Goal: Task Accomplishment & Management: Use online tool/utility

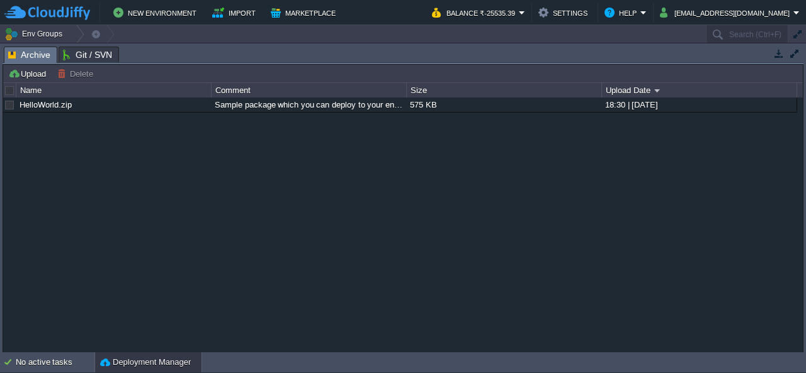
click at [782, 54] on button "button" at bounding box center [778, 53] width 11 height 11
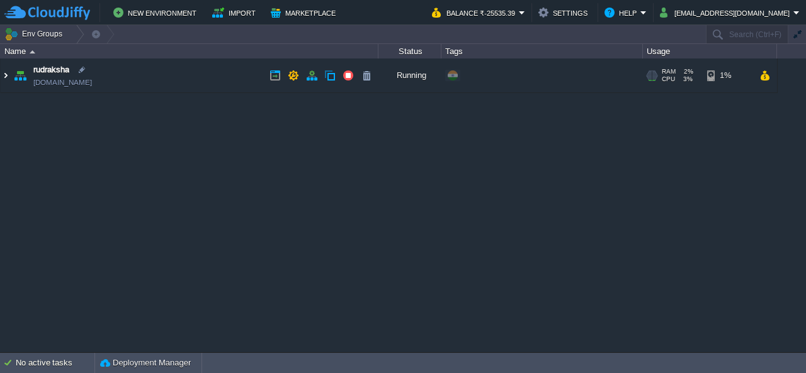
click at [10, 75] on img at bounding box center [6, 76] width 10 height 34
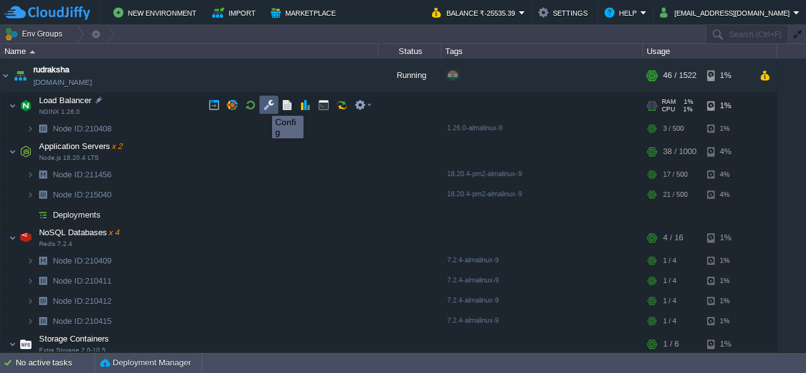
click at [270, 105] on button "button" at bounding box center [268, 105] width 11 height 11
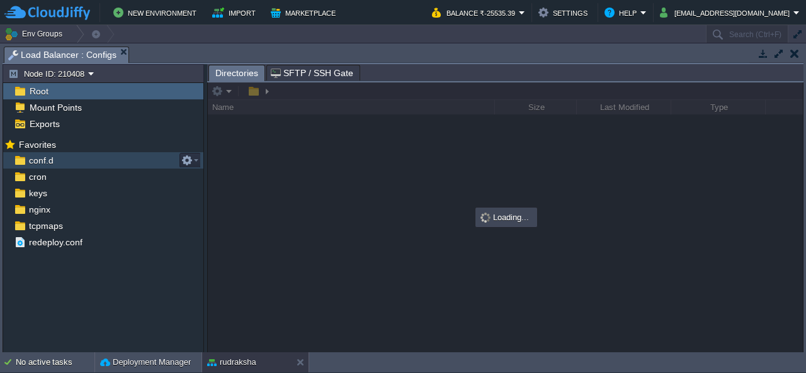
click at [43, 161] on span "conf.d" at bounding box center [40, 160] width 29 height 11
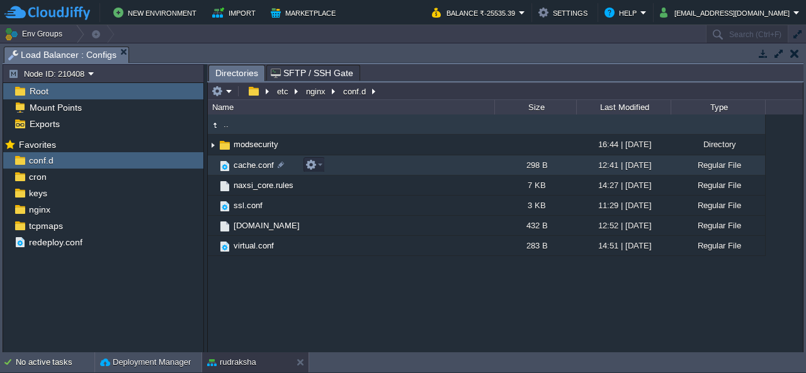
click at [257, 168] on span "cache.conf" at bounding box center [254, 165] width 44 height 11
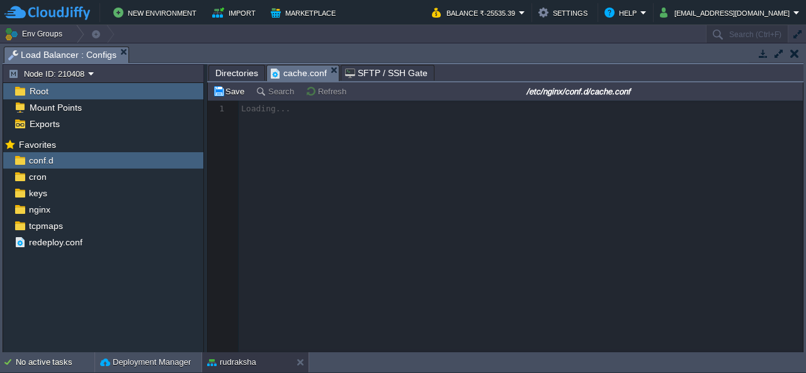
scroll to position [4, 0]
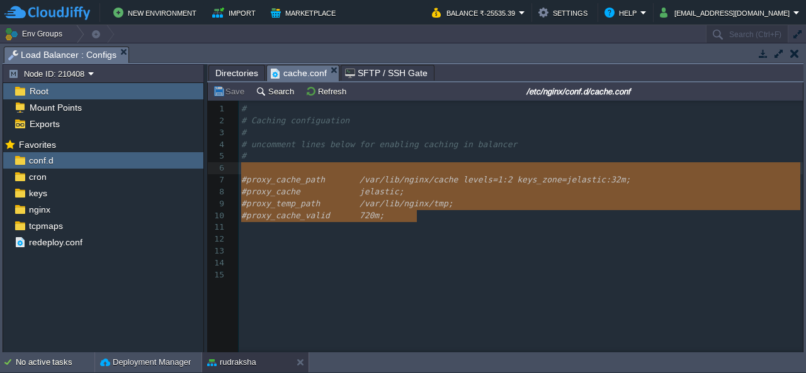
type textarea "# # Caching configuation # # uncomment lines below for enabling caching in bala…"
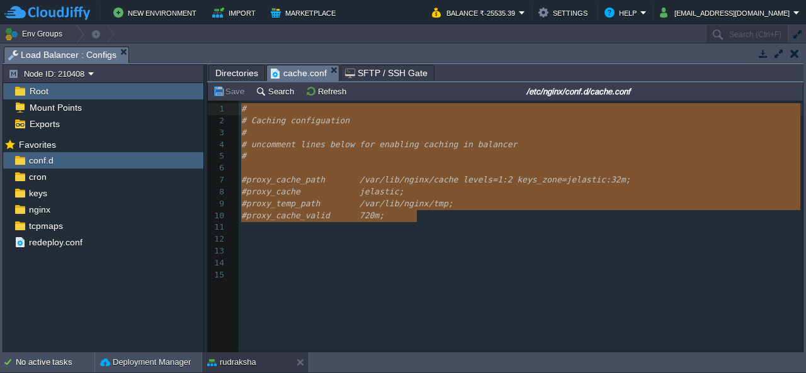
drag, startPoint x: 418, startPoint y: 217, endPoint x: 215, endPoint y: 104, distance: 232.3
click at [459, 261] on pre "​" at bounding box center [523, 264] width 569 height 12
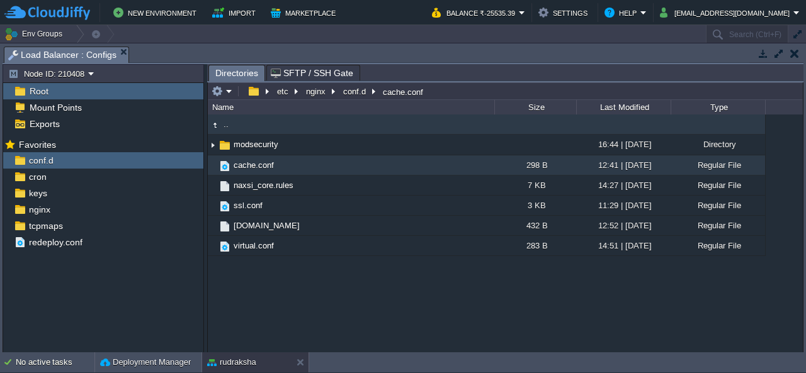
click at [220, 127] on img at bounding box center [215, 125] width 14 height 14
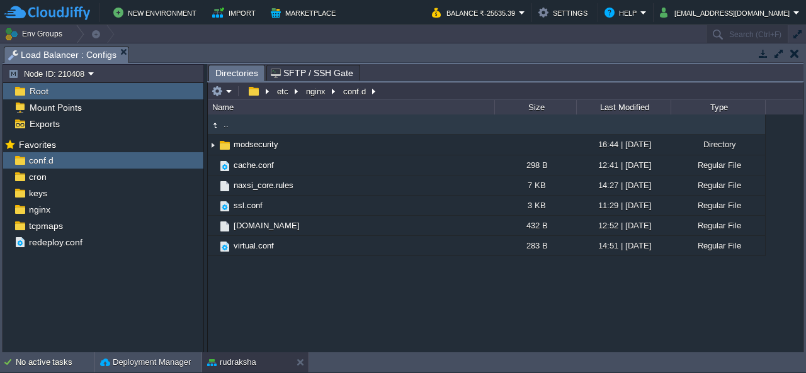
click at [220, 127] on img at bounding box center [215, 125] width 14 height 14
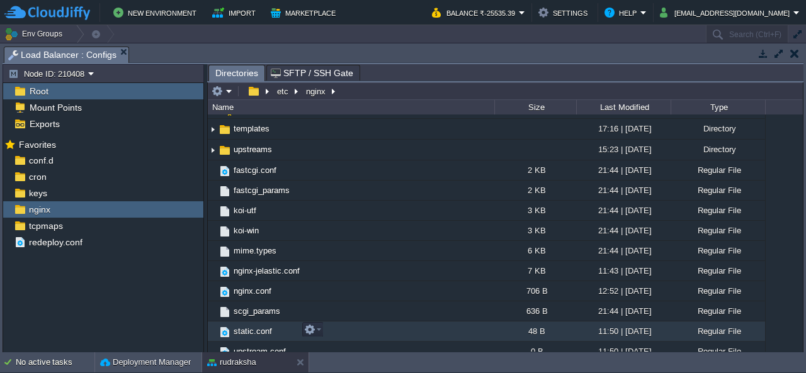
scroll to position [146, 0]
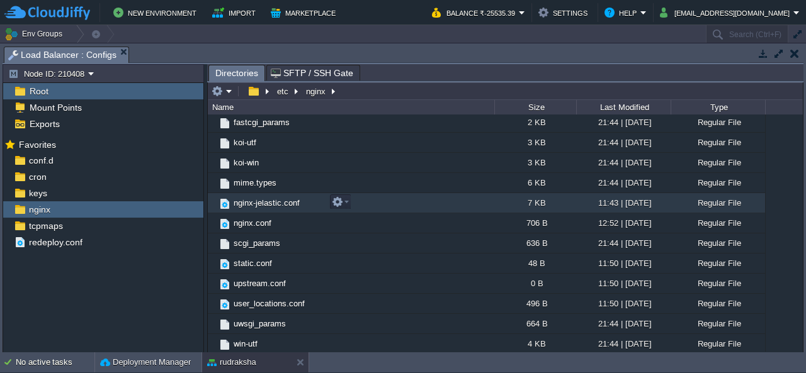
click at [291, 198] on span "nginx-jelastic.conf" at bounding box center [267, 203] width 70 height 11
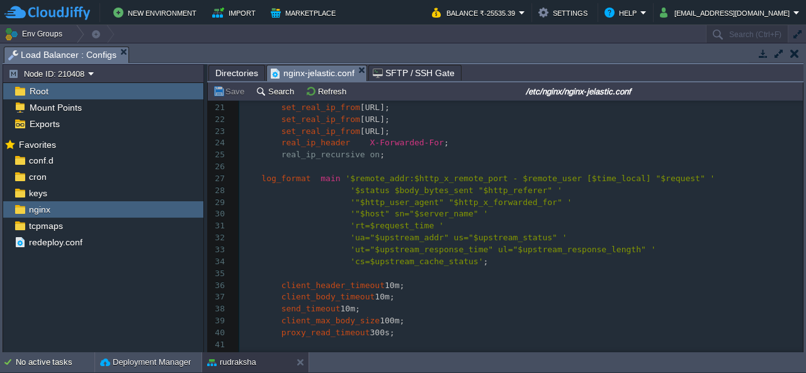
scroll to position [315, 0]
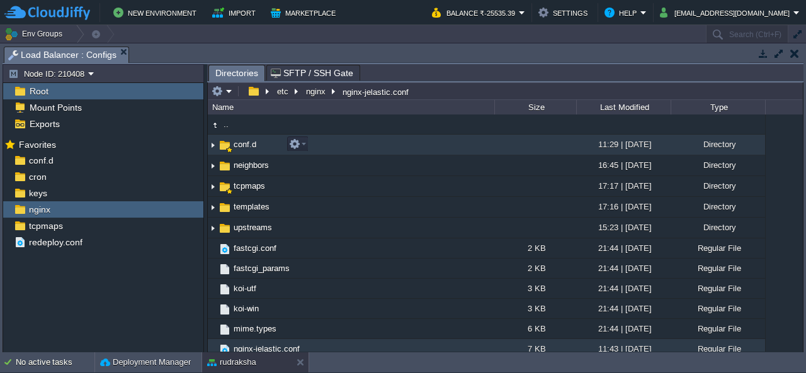
click at [242, 140] on span "conf.d" at bounding box center [245, 144] width 26 height 11
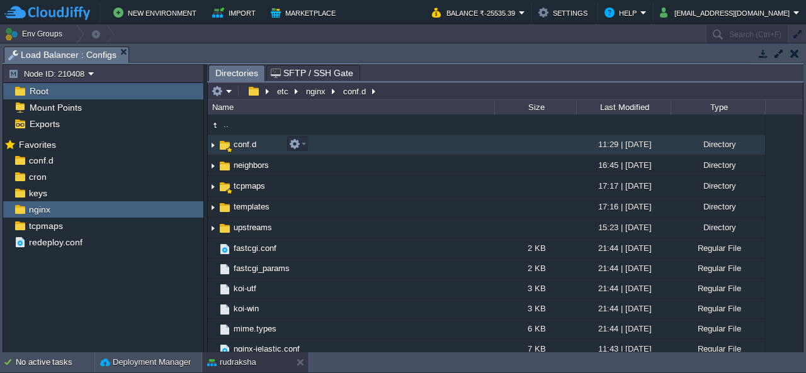
click at [242, 140] on span "conf.d" at bounding box center [245, 144] width 26 height 11
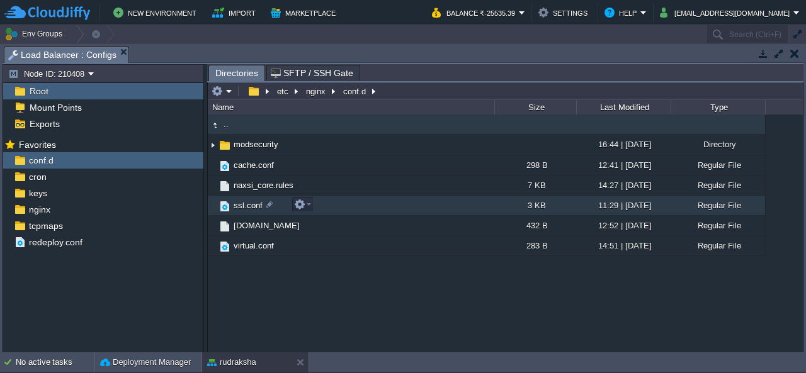
click at [246, 207] on span "ssl.conf" at bounding box center [248, 205] width 33 height 11
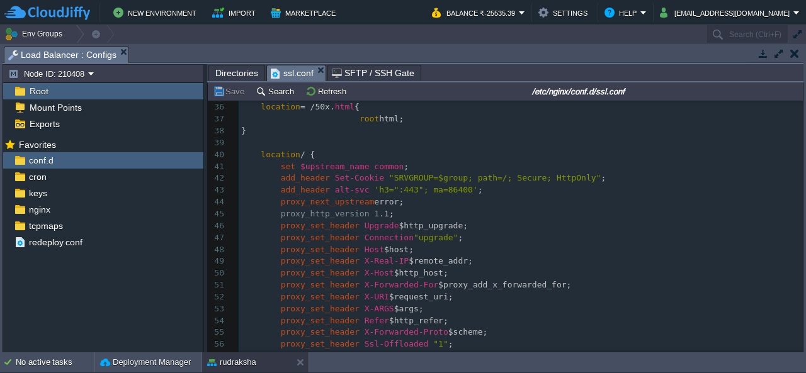
scroll to position [483, 0]
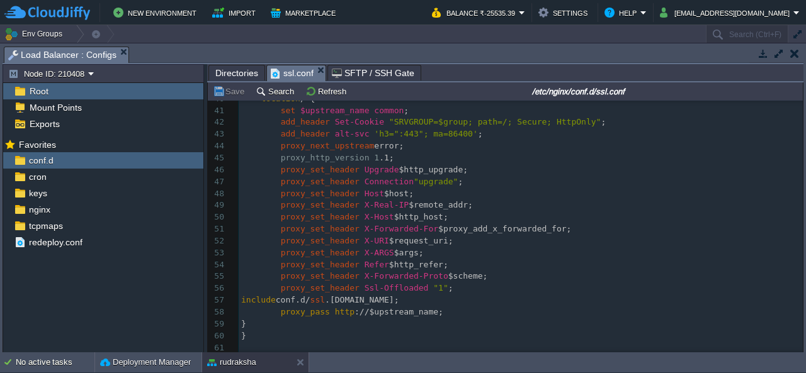
click at [223, 72] on span "Directories" at bounding box center [236, 73] width 43 height 15
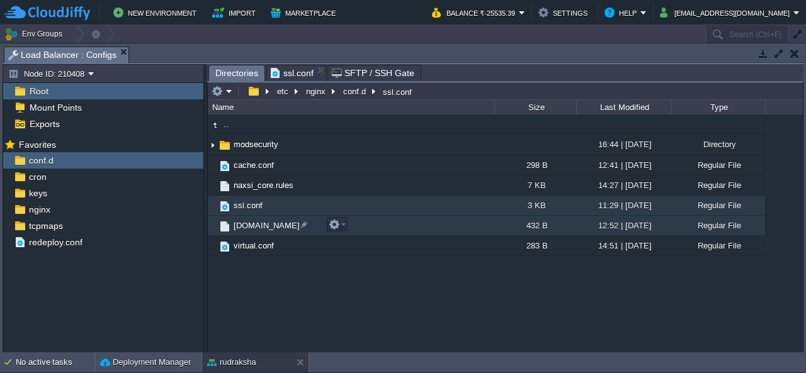
click at [277, 226] on span "[DOMAIN_NAME]" at bounding box center [267, 225] width 70 height 11
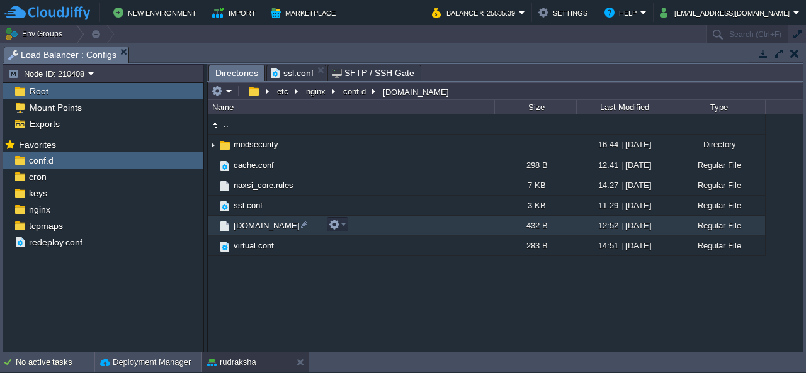
click at [277, 226] on span "[DOMAIN_NAME]" at bounding box center [267, 225] width 70 height 11
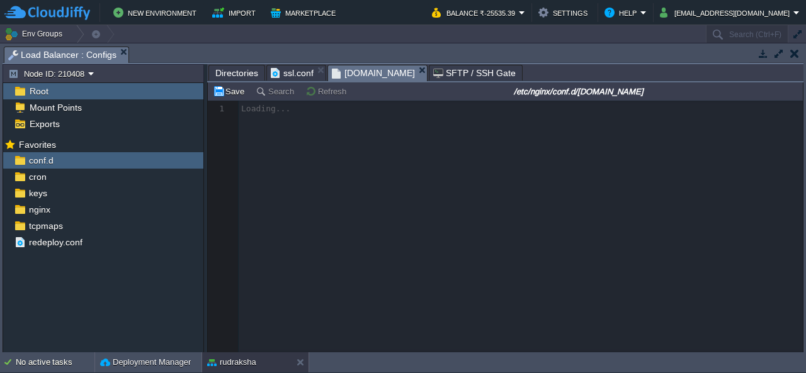
scroll to position [4, 0]
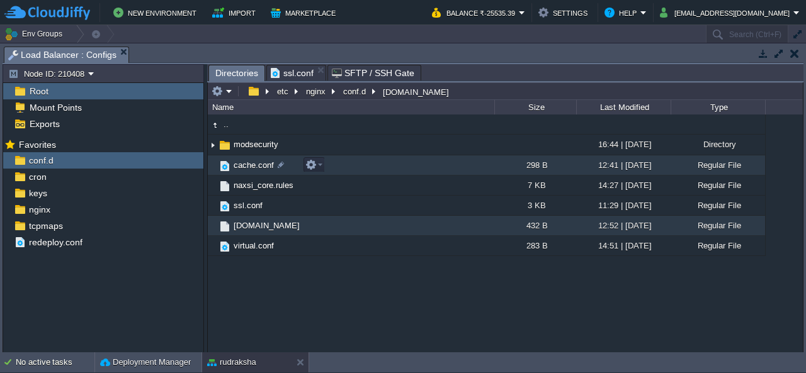
click at [260, 163] on span "cache.conf" at bounding box center [254, 165] width 44 height 11
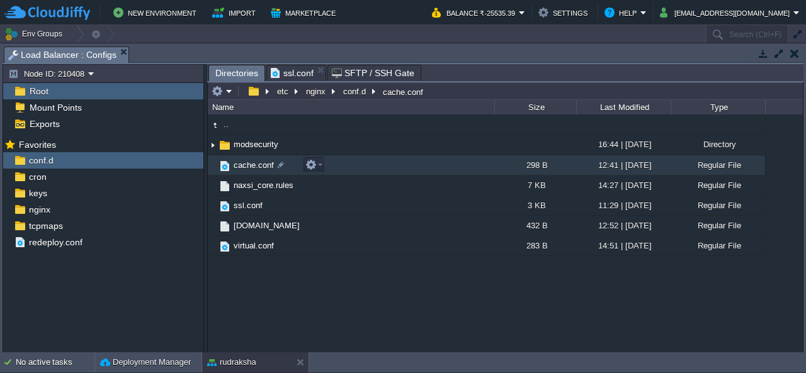
click at [260, 163] on span "cache.conf" at bounding box center [254, 165] width 44 height 11
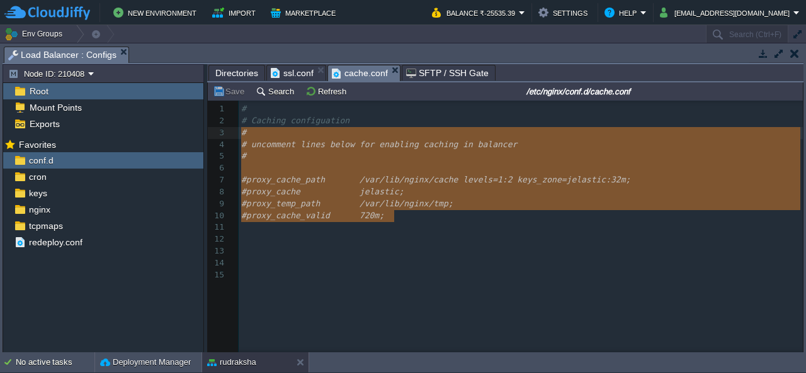
type textarea "# # Caching configuation # # uncomment lines below for enabling caching in bala…"
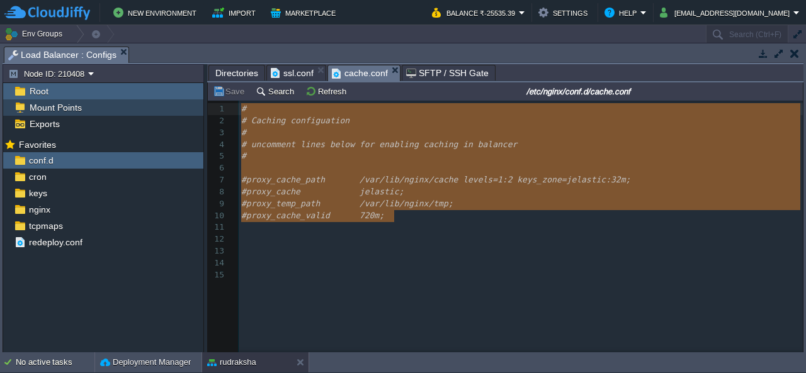
drag, startPoint x: 394, startPoint y: 217, endPoint x: 195, endPoint y: 105, distance: 228.7
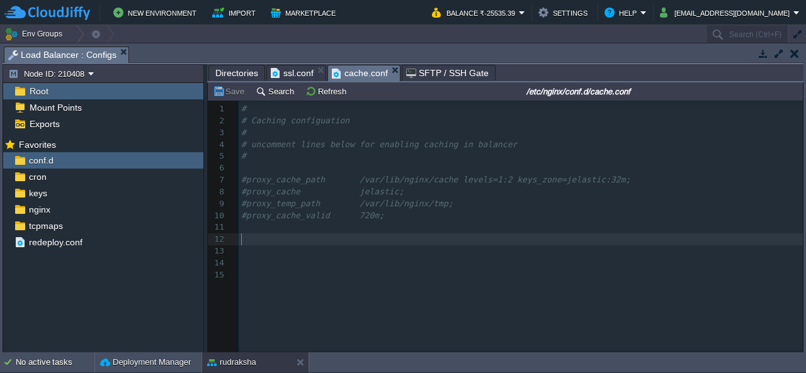
click at [417, 235] on pre "​" at bounding box center [523, 240] width 569 height 12
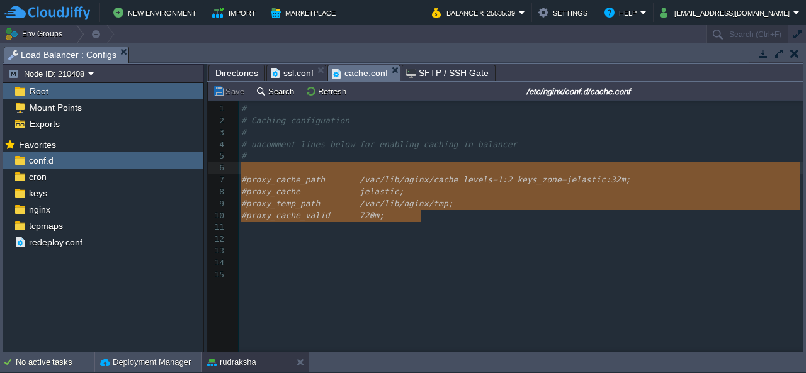
type textarea "# # Caching configuation # # uncomment lines below for enabling caching in bala…"
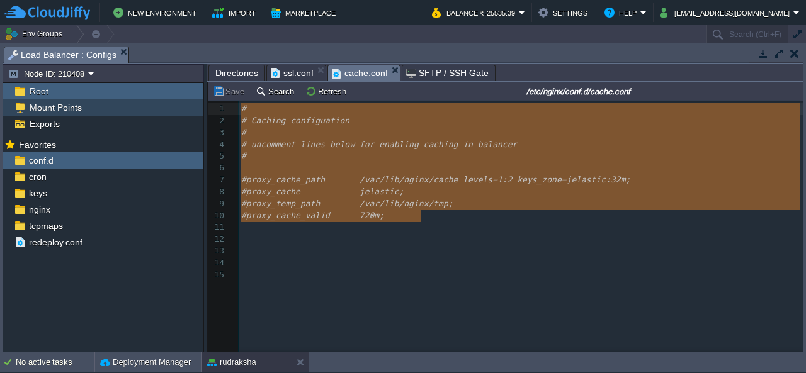
drag, startPoint x: 419, startPoint y: 214, endPoint x: 185, endPoint y: 104, distance: 259.2
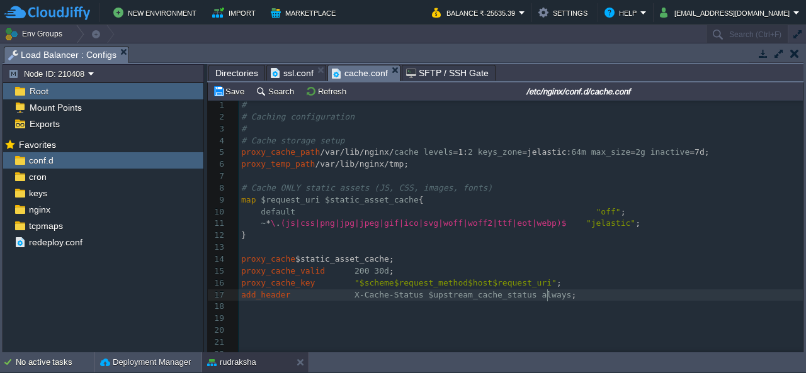
scroll to position [0, 0]
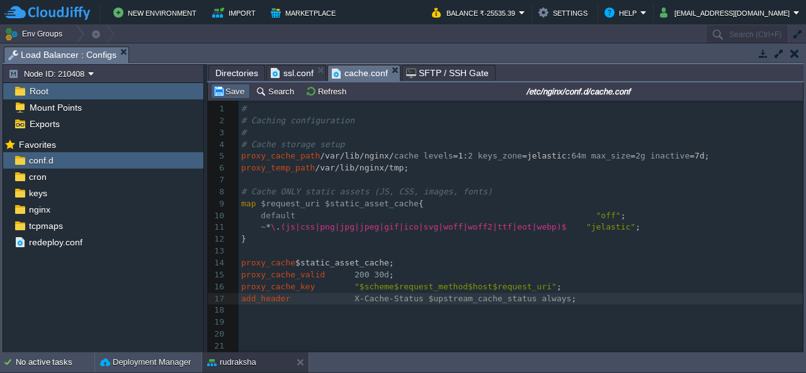
click at [225, 90] on button "Save" at bounding box center [230, 91] width 35 height 11
click at [799, 52] on td at bounding box center [795, 53] width 16 height 15
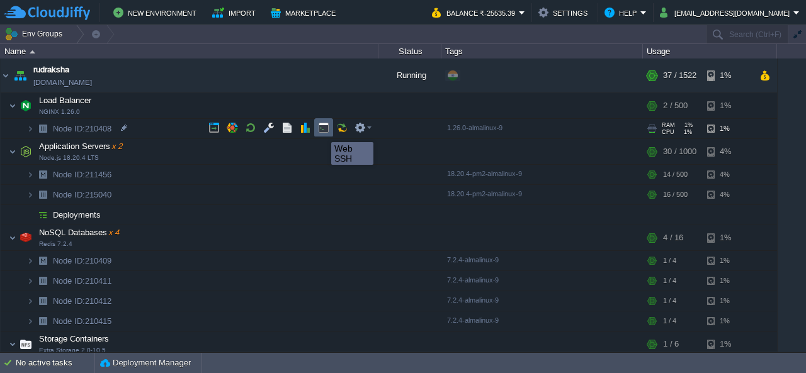
click at [322, 131] on button "button" at bounding box center [323, 127] width 11 height 11
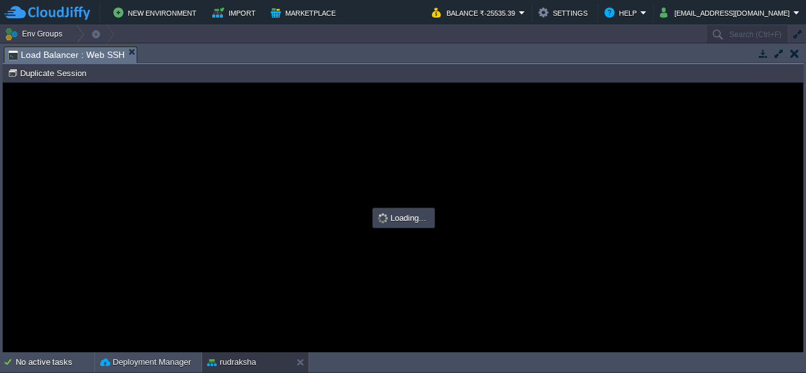
type input "#000000"
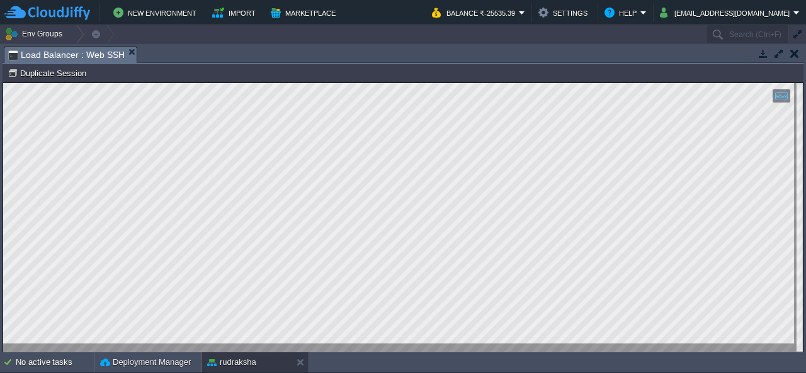
click at [797, 51] on button "button" at bounding box center [794, 53] width 9 height 11
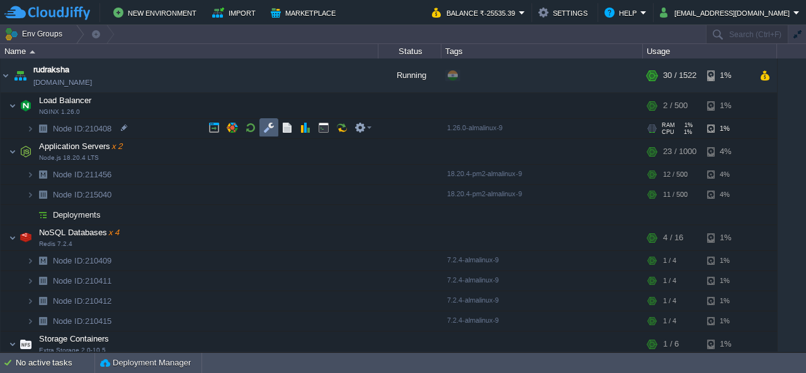
click at [268, 125] on button "button" at bounding box center [268, 127] width 11 height 11
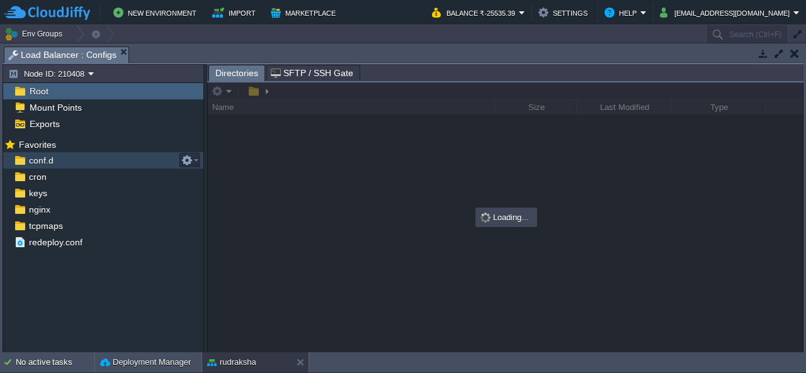
click at [44, 164] on span "conf.d" at bounding box center [40, 160] width 29 height 11
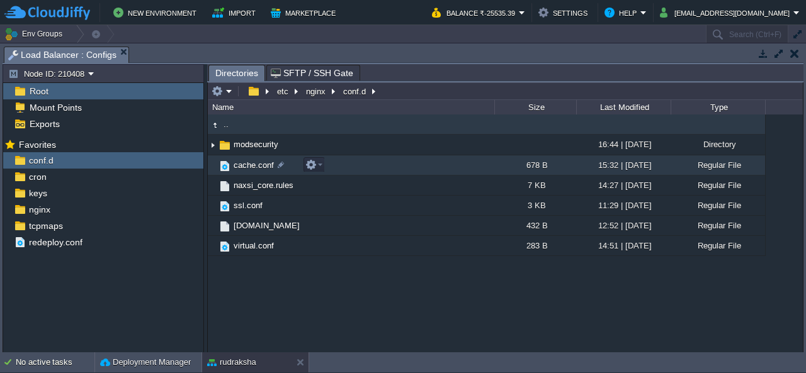
click at [246, 167] on span "cache.conf" at bounding box center [254, 165] width 44 height 11
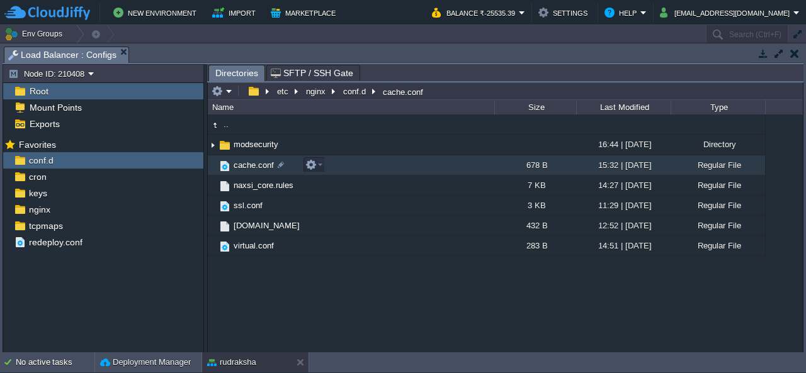
click at [246, 167] on span "cache.conf" at bounding box center [254, 165] width 44 height 11
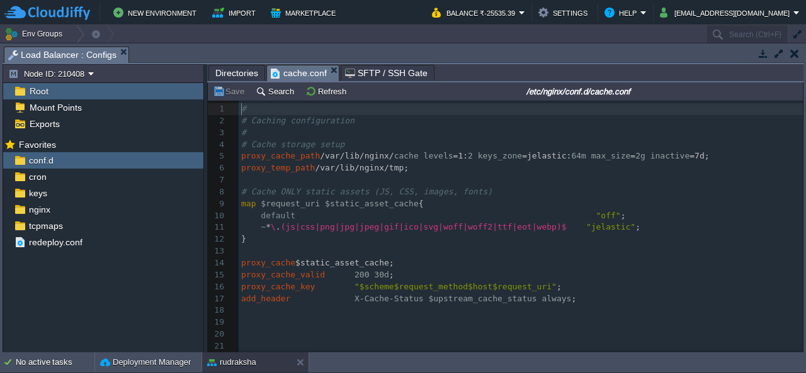
scroll to position [4, 0]
click at [362, 67] on span "SFTP / SSH Gate" at bounding box center [386, 73] width 83 height 15
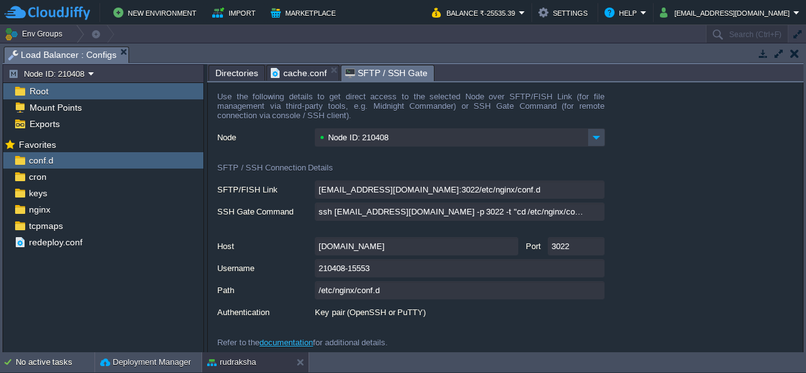
click at [761, 57] on button "button" at bounding box center [763, 53] width 11 height 11
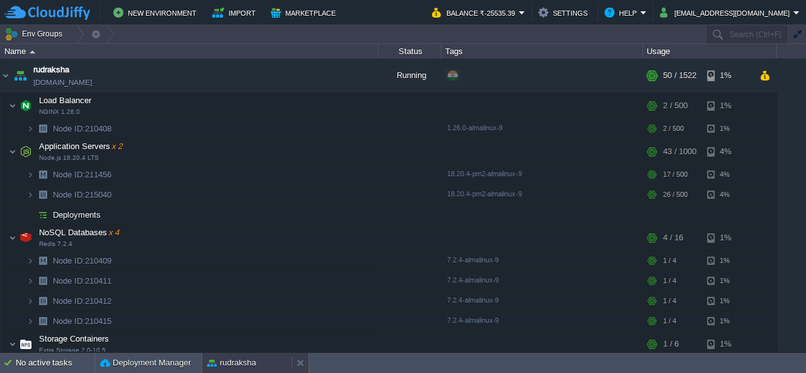
click at [242, 357] on button "rudraksha" at bounding box center [231, 363] width 49 height 13
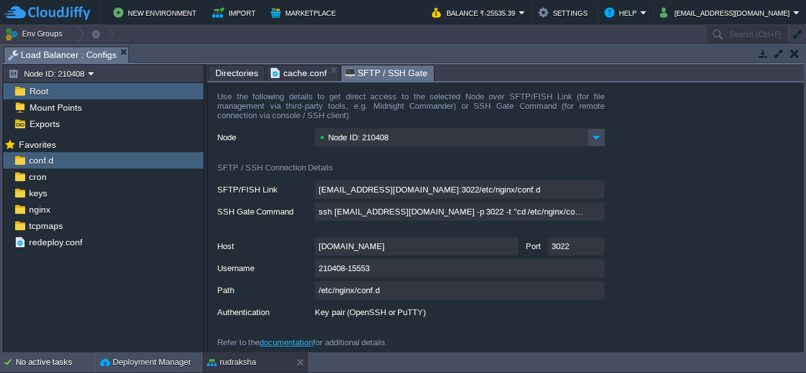
click at [241, 76] on span "Directories" at bounding box center [236, 73] width 43 height 15
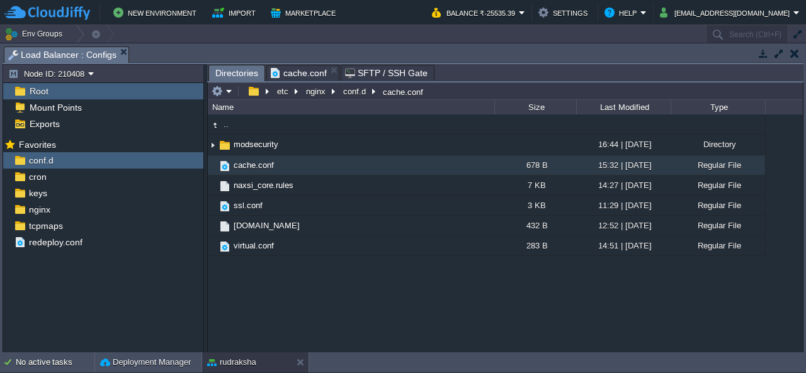
click at [764, 55] on button "button" at bounding box center [763, 53] width 11 height 11
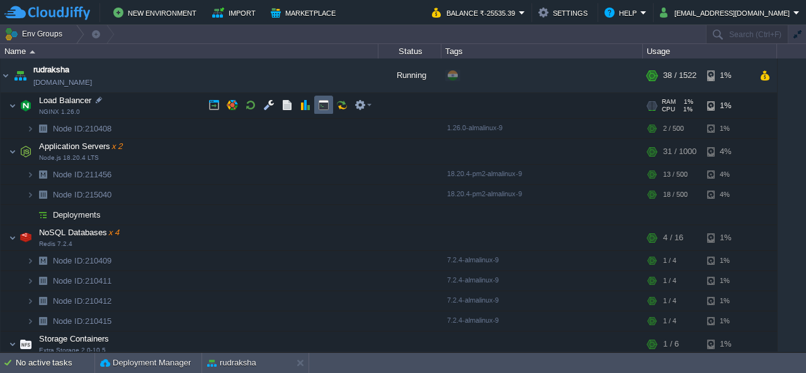
click at [322, 106] on button "button" at bounding box center [323, 105] width 11 height 11
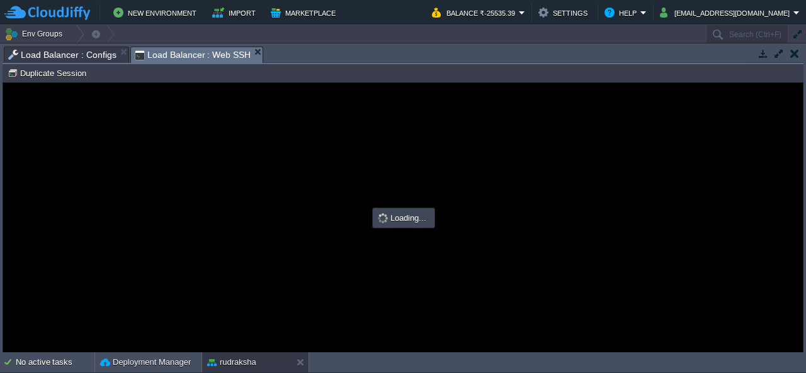
scroll to position [0, 0]
type input "#000000"
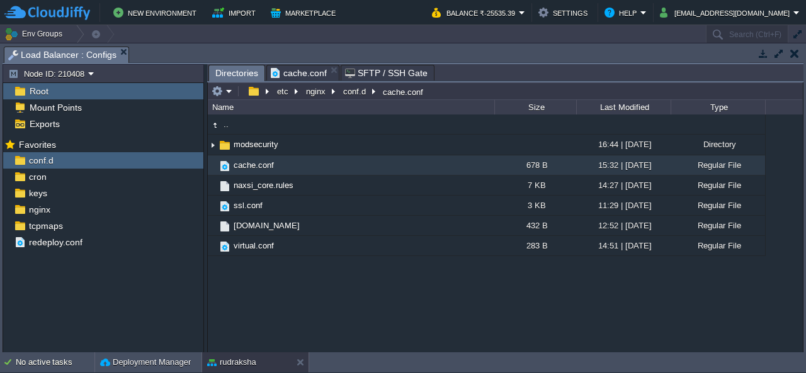
click at [44, 89] on span "Root" at bounding box center [38, 91] width 23 height 11
click at [260, 91] on button "button" at bounding box center [253, 91] width 18 height 11
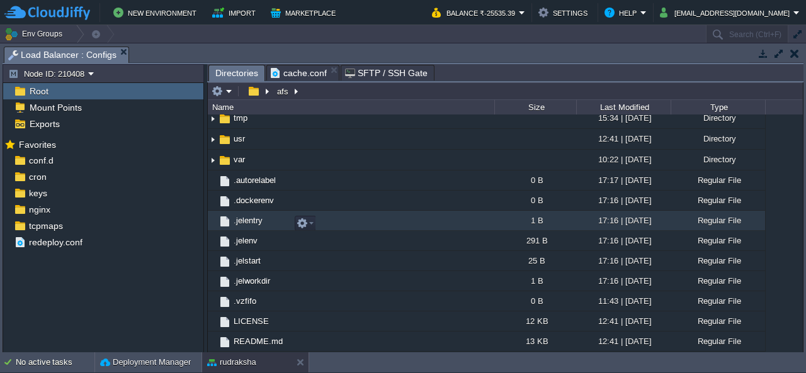
scroll to position [235, 0]
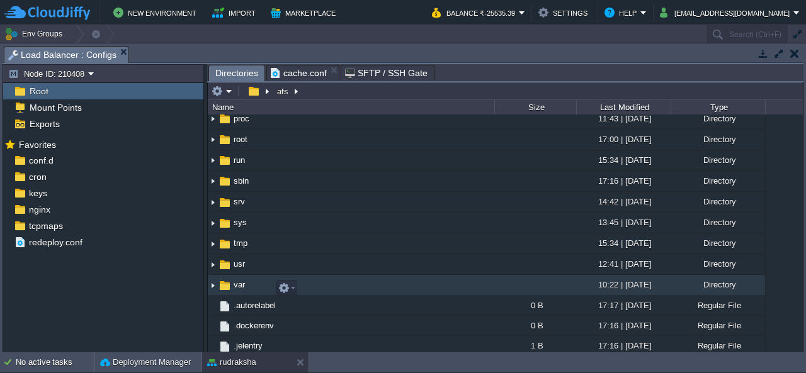
click at [242, 284] on span "var" at bounding box center [239, 285] width 15 height 11
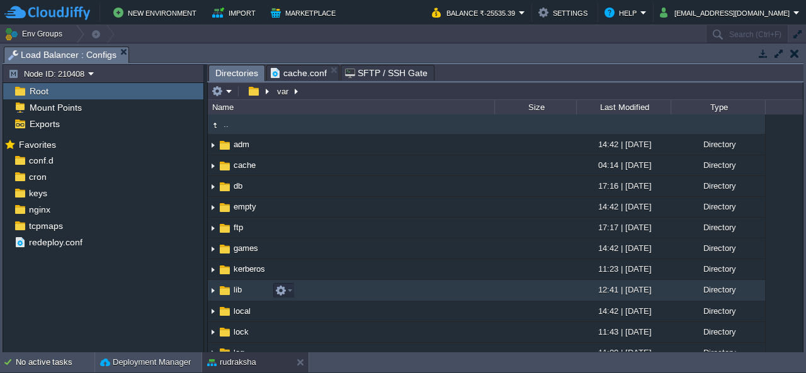
click at [237, 290] on span "lib" at bounding box center [238, 290] width 12 height 11
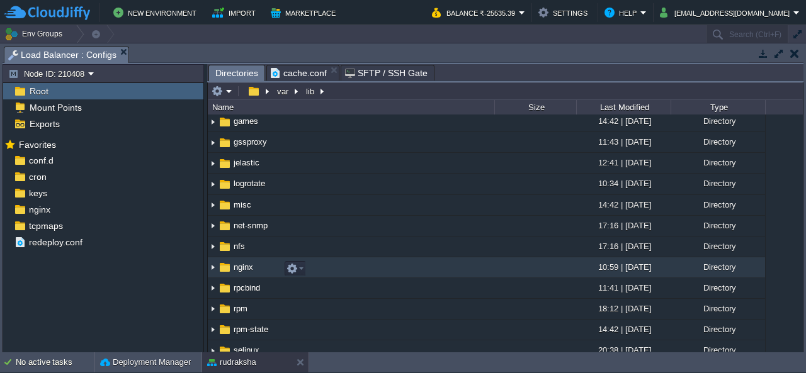
scroll to position [126, 0]
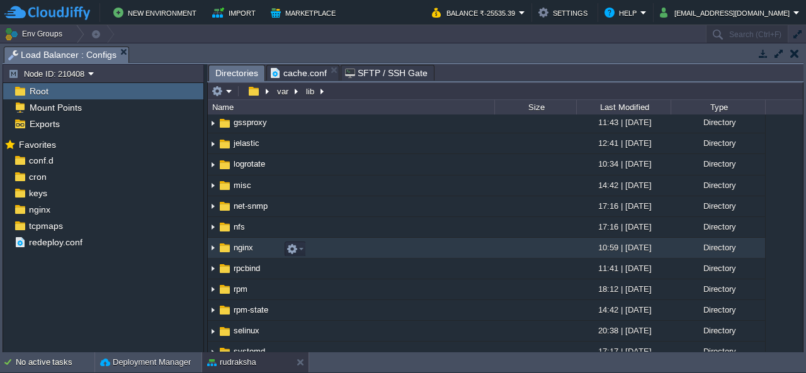
click at [248, 249] on span "nginx" at bounding box center [243, 247] width 23 height 11
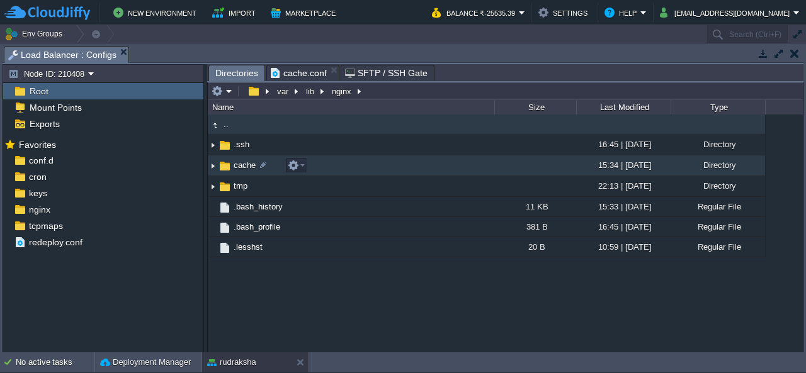
click at [247, 162] on span "cache" at bounding box center [245, 165] width 26 height 11
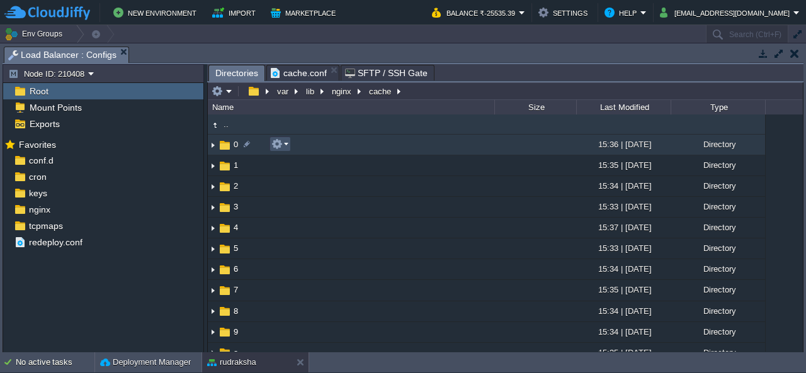
click at [281, 143] on button "button" at bounding box center [276, 144] width 11 height 11
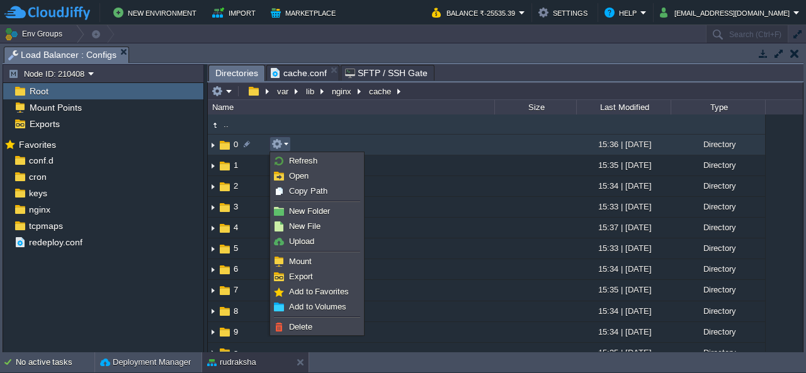
click at [346, 145] on td "0" at bounding box center [351, 145] width 287 height 21
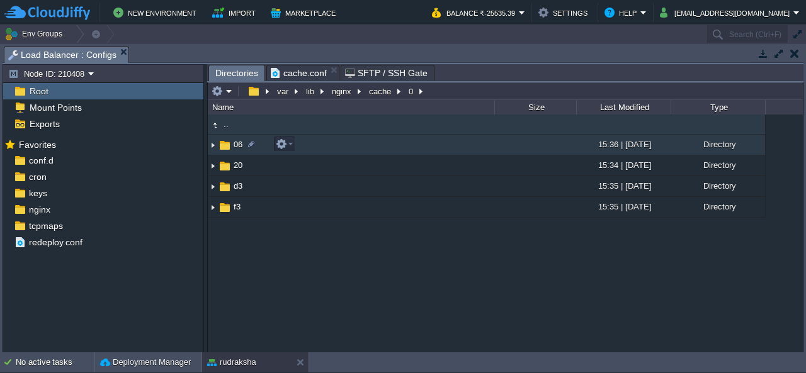
click at [344, 143] on td "06" at bounding box center [351, 145] width 287 height 21
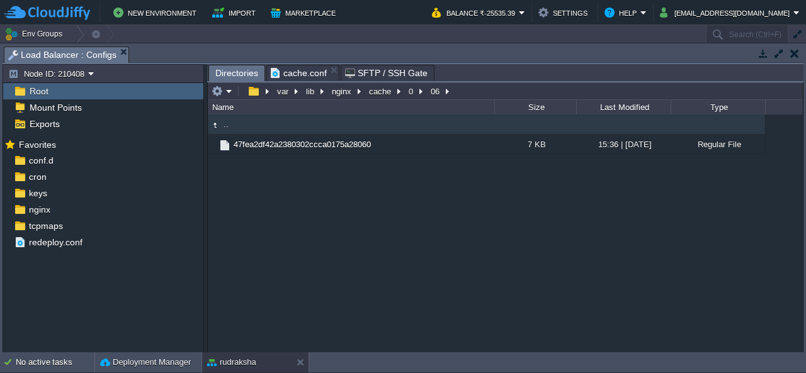
click at [224, 123] on span ".." at bounding box center [226, 124] width 9 height 11
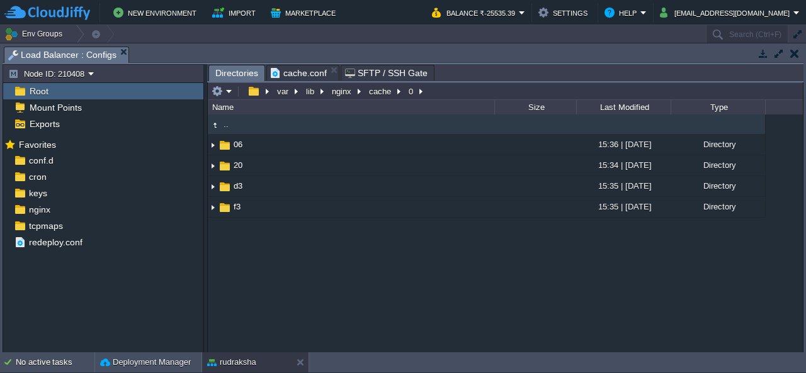
click at [229, 127] on span ".." at bounding box center [226, 124] width 9 height 11
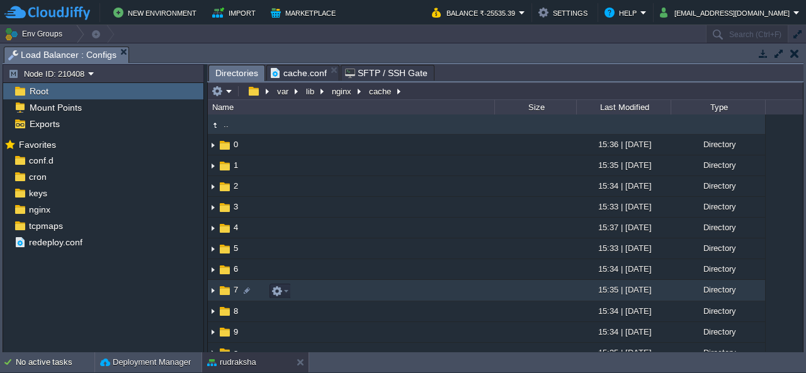
scroll to position [118, 0]
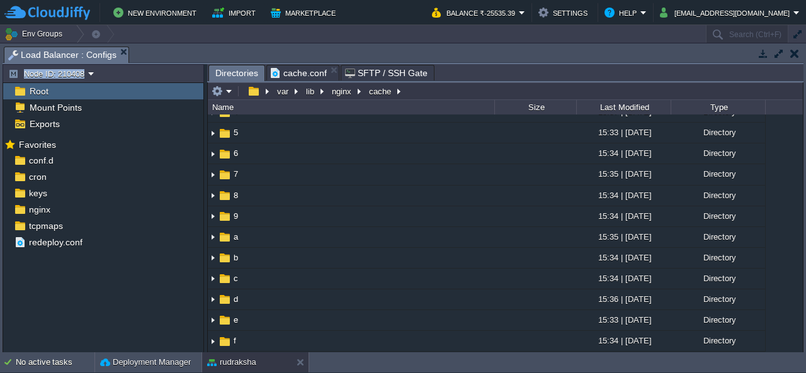
drag, startPoint x: 569, startPoint y: 45, endPoint x: 574, endPoint y: 84, distance: 39.4
click at [574, 84] on div "Tasks Activity Log Archive Git / SVN Load Balancer : Configs Upload Delete Depl…" at bounding box center [403, 198] width 806 height 310
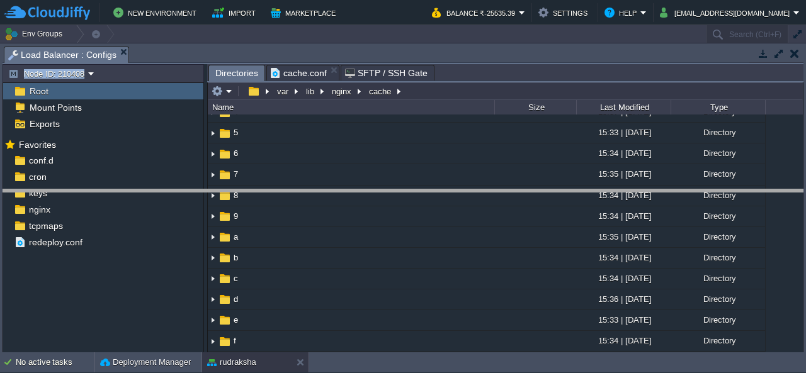
drag, startPoint x: 568, startPoint y: 51, endPoint x: 568, endPoint y: 58, distance: 6.9
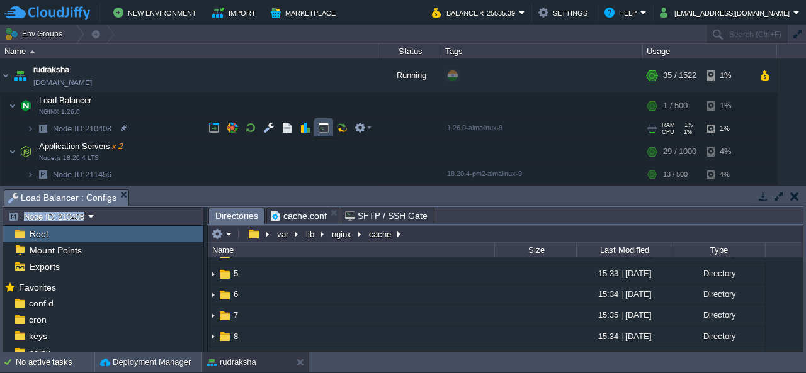
click at [324, 131] on button "button" at bounding box center [323, 127] width 11 height 11
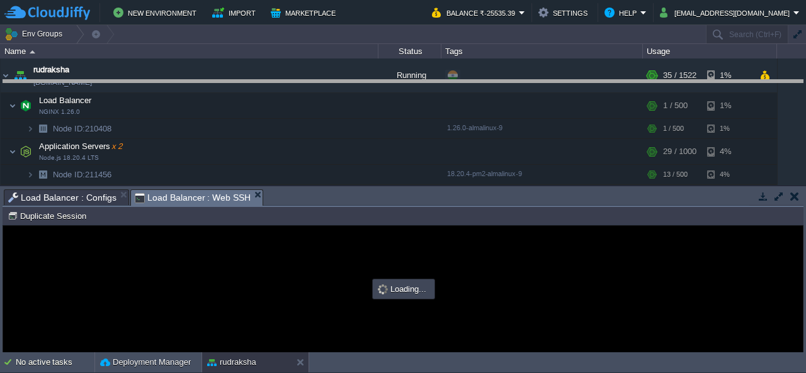
drag, startPoint x: 594, startPoint y: 198, endPoint x: 632, endPoint y: 74, distance: 129.7
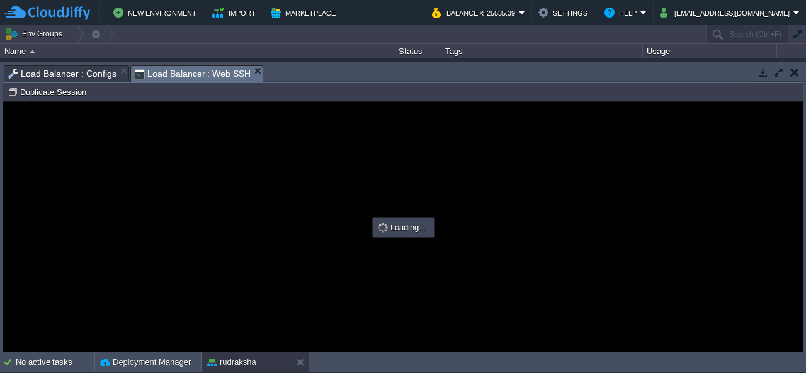
scroll to position [0, 0]
type input "#000000"
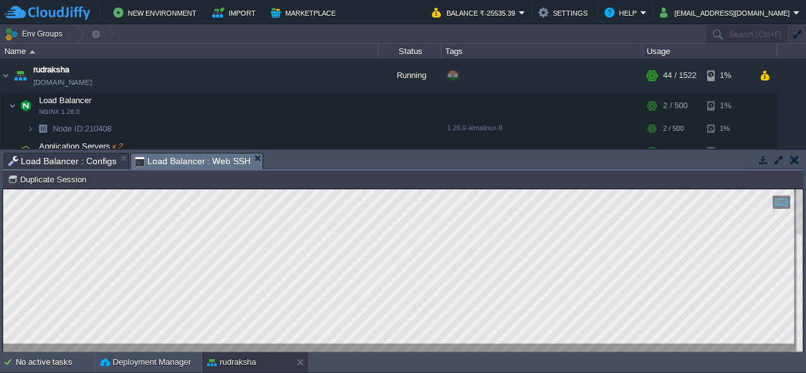
click at [81, 162] on span "Load Balancer : Configs" at bounding box center [62, 161] width 108 height 15
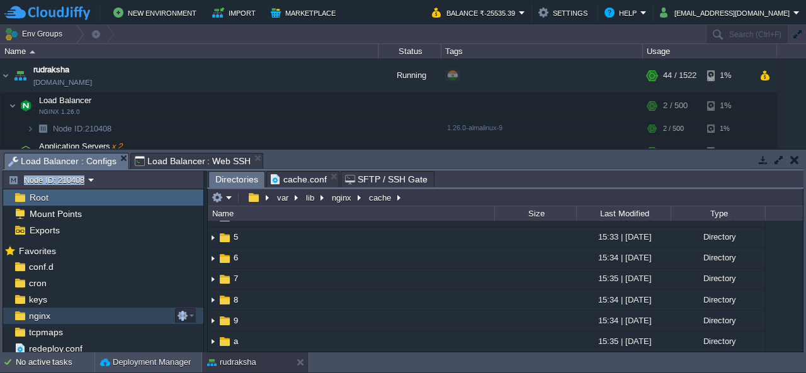
click at [48, 313] on span "nginx" at bounding box center [39, 316] width 26 height 11
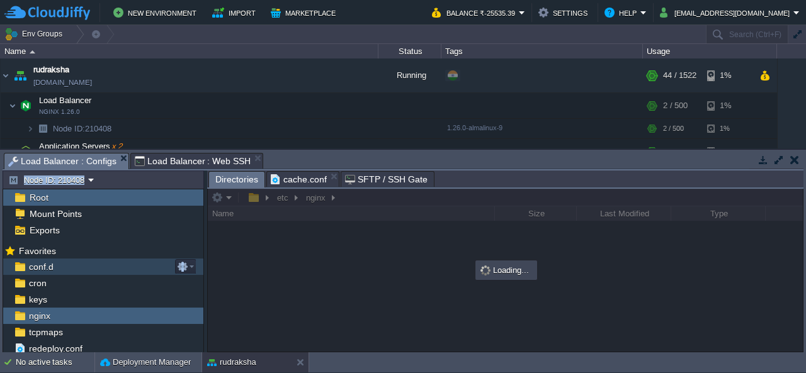
click at [43, 266] on span "conf.d" at bounding box center [40, 266] width 29 height 11
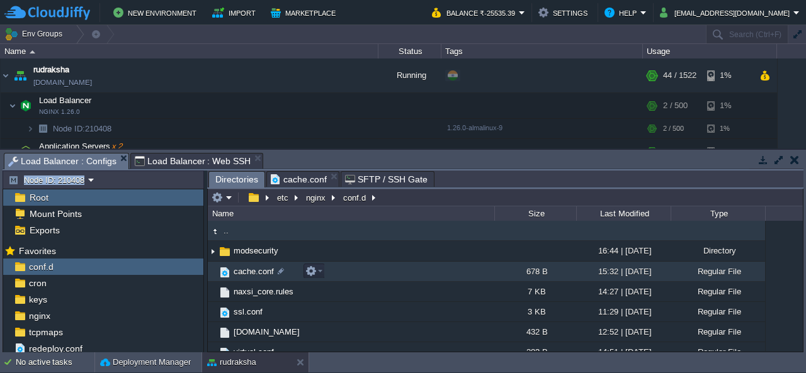
click at [256, 266] on span "cache.conf" at bounding box center [254, 271] width 44 height 11
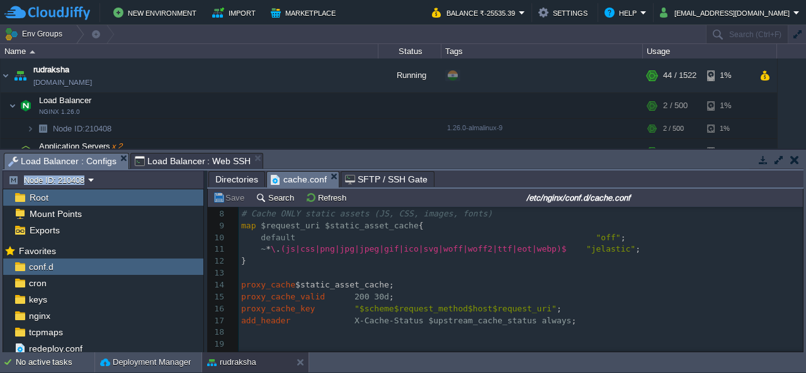
scroll to position [71, 0]
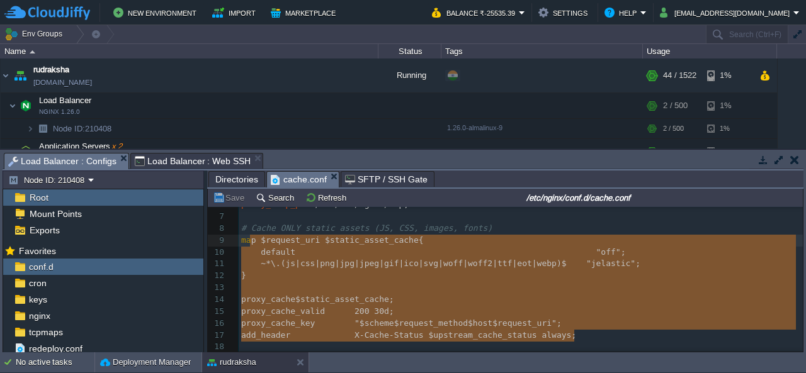
type textarea "Cache ONLY static assets (JS, CSS, images, fonts) map $request_uri $static_asse…"
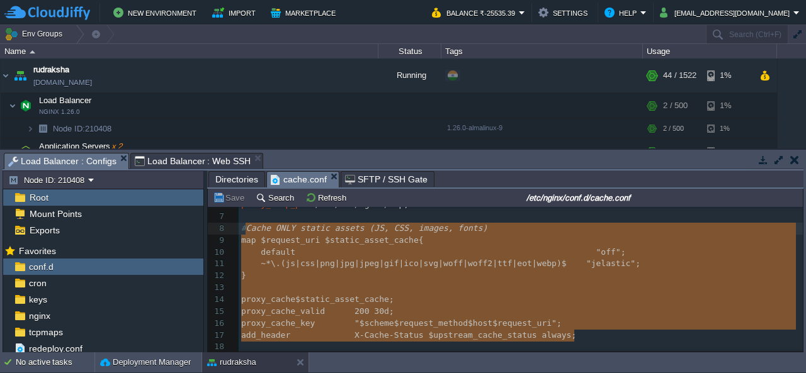
drag, startPoint x: 573, startPoint y: 334, endPoint x: 247, endPoint y: 232, distance: 341.4
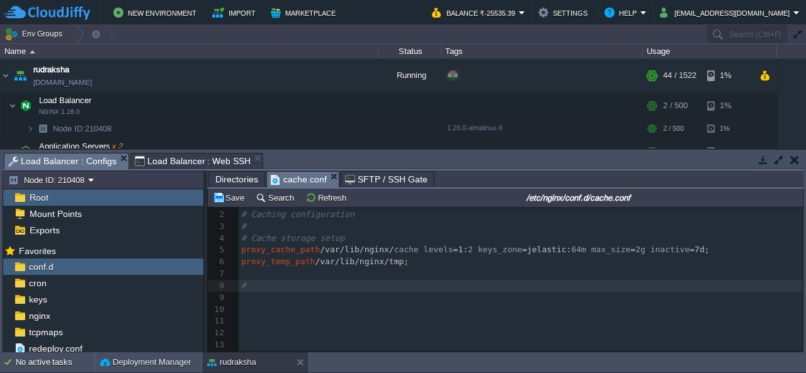
scroll to position [0, 0]
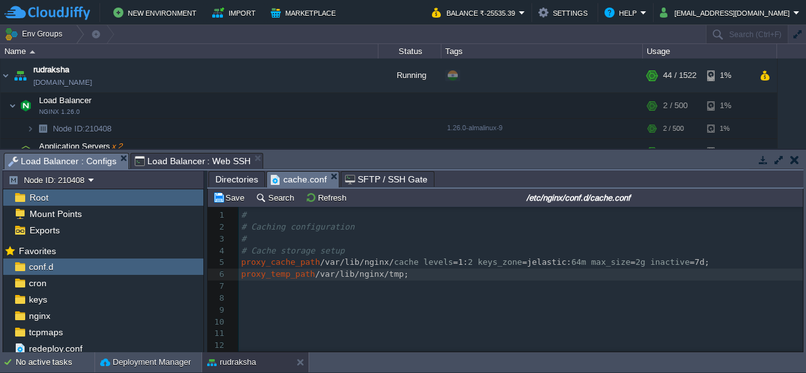
type textarea "Cache ONLY static assets (JS, CSS, images, fonts) map $request_uri $static_asse…"
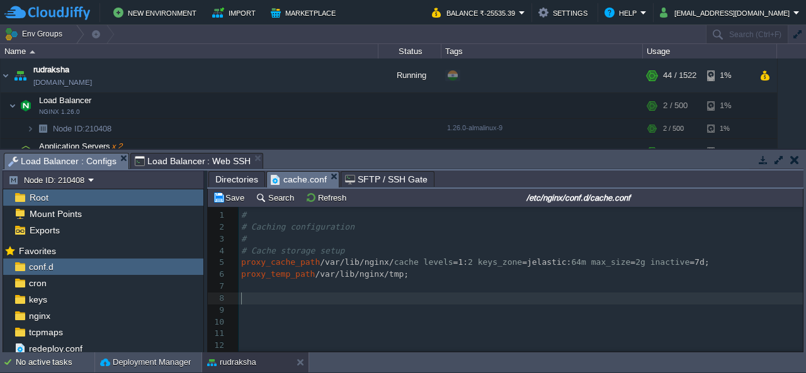
click at [442, 305] on pre "​" at bounding box center [521, 311] width 564 height 12
click at [498, 273] on pre "proxy_temp_path /var/lib/nginx/tmp;" at bounding box center [521, 275] width 564 height 12
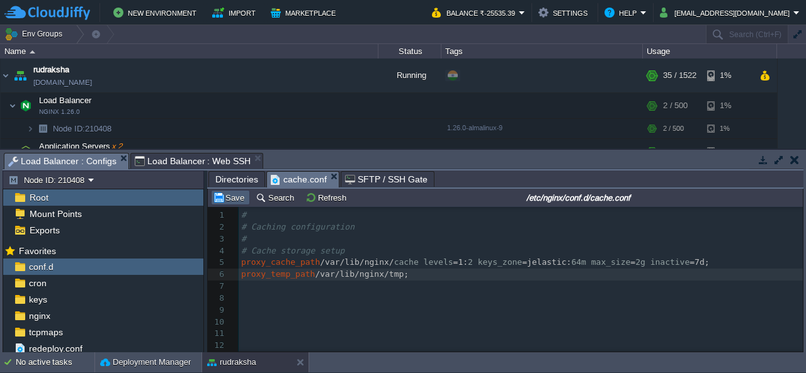
click at [222, 198] on button "Save" at bounding box center [230, 197] width 35 height 11
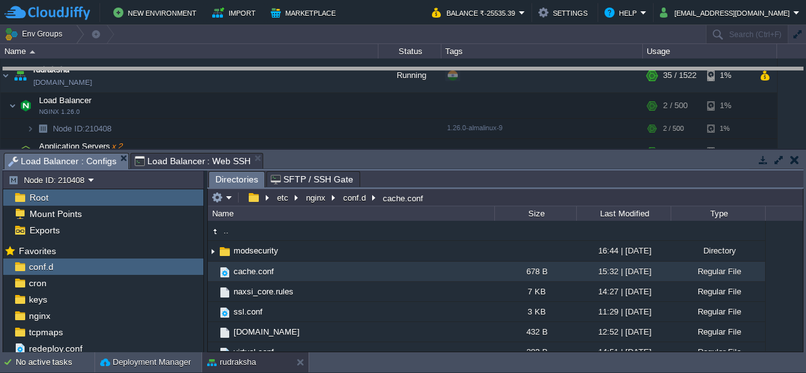
drag, startPoint x: 580, startPoint y: 164, endPoint x: 628, endPoint y: 60, distance: 115.0
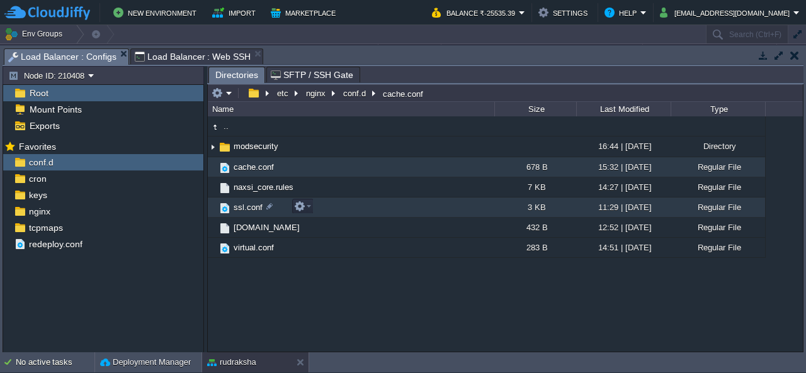
click at [243, 211] on span "ssl.conf" at bounding box center [248, 207] width 33 height 11
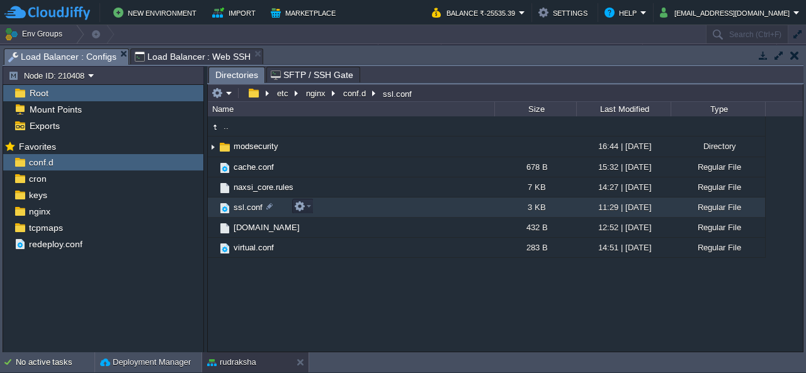
click at [246, 208] on span "ssl.conf" at bounding box center [248, 207] width 33 height 11
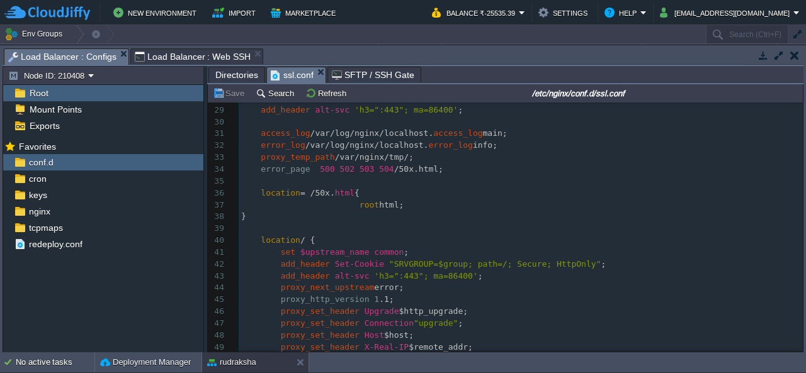
scroll to position [503, 0]
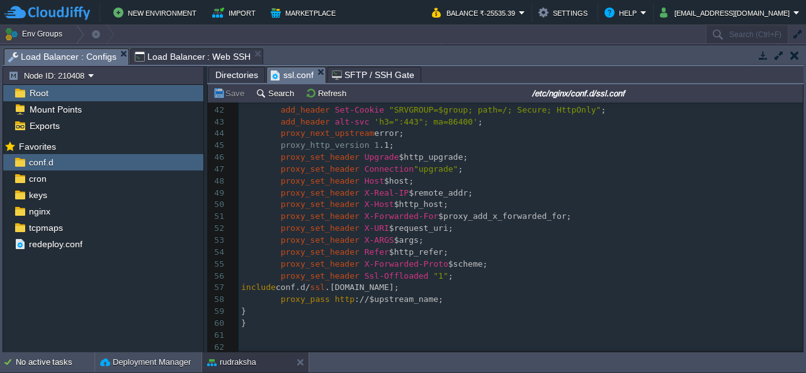
click at [581, 275] on pre "proxy_set_header Ssl-Offloaded "1" ;" at bounding box center [521, 277] width 564 height 12
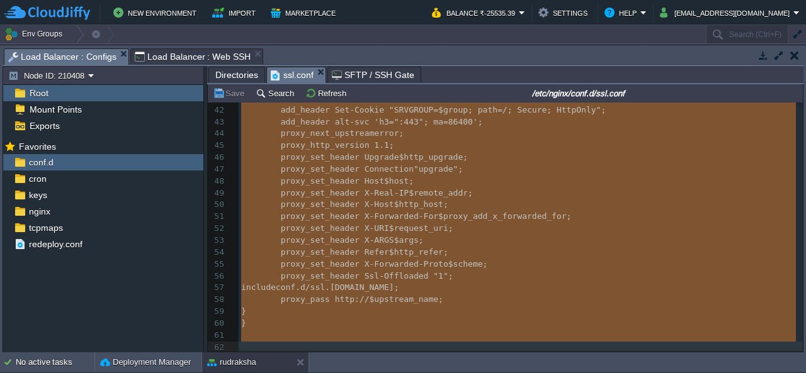
scroll to position [125, 0]
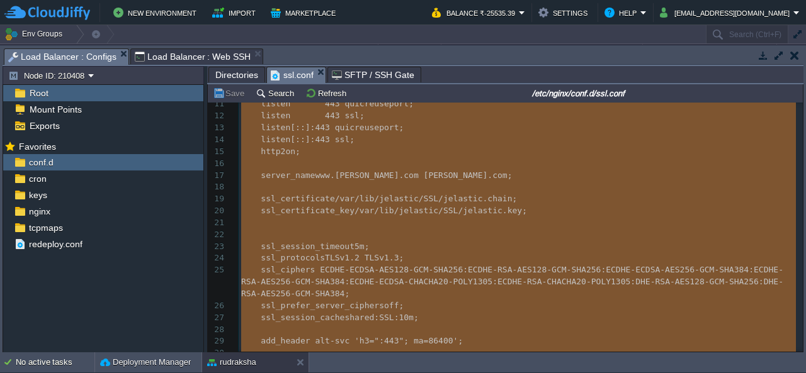
type textarea "-"
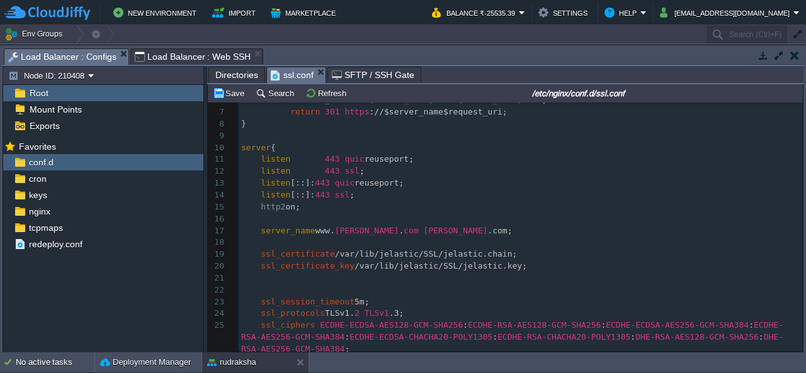
scroll to position [0, 0]
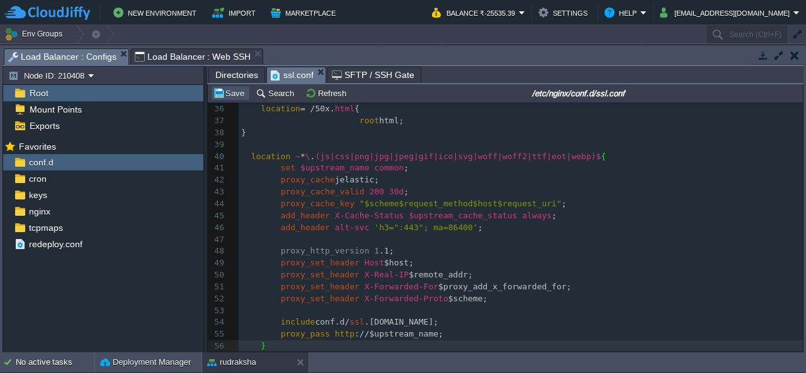
click at [237, 95] on button "Save" at bounding box center [230, 93] width 35 height 11
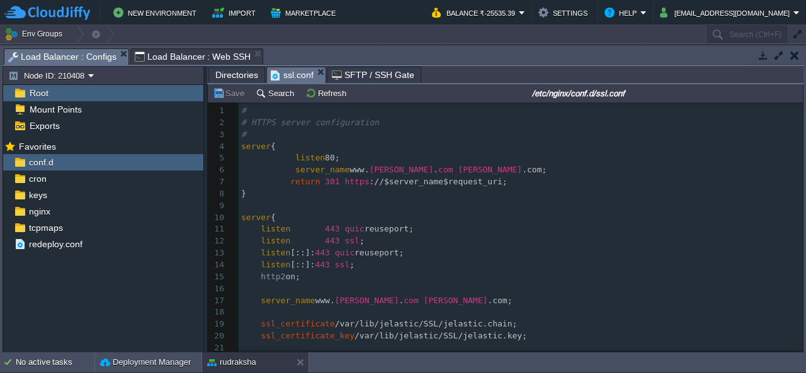
click at [241, 72] on span "Directories" at bounding box center [236, 74] width 43 height 15
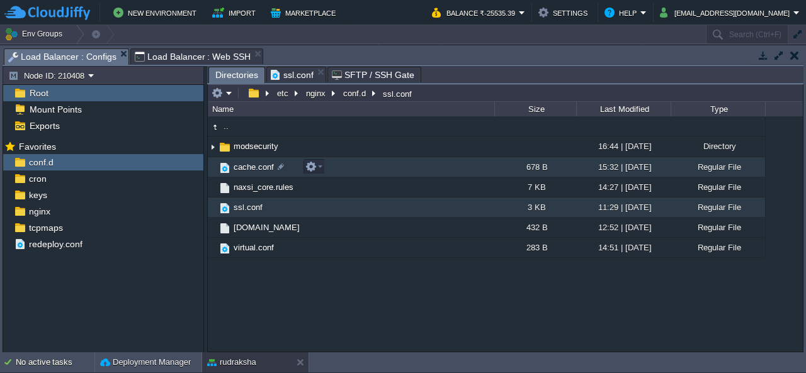
click at [250, 167] on span "cache.conf" at bounding box center [254, 167] width 44 height 11
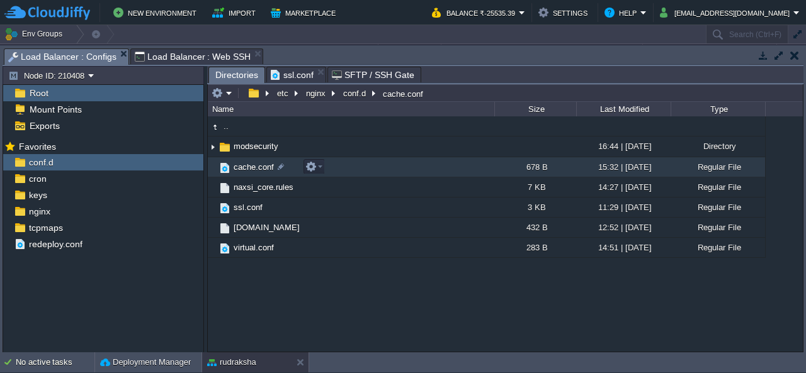
click at [250, 167] on span "cache.conf" at bounding box center [254, 167] width 44 height 11
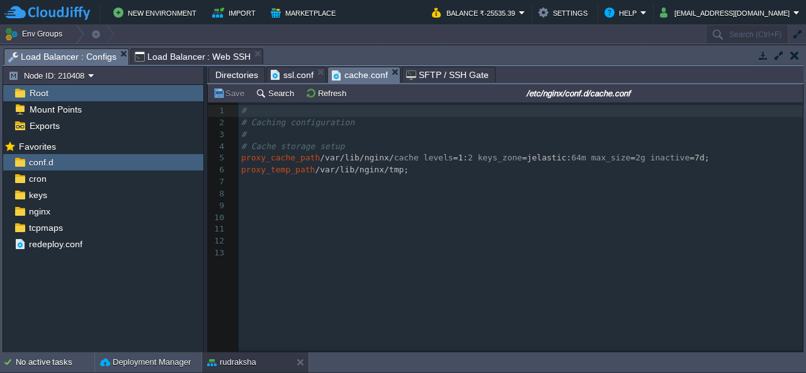
click at [766, 58] on button "button" at bounding box center [763, 55] width 11 height 11
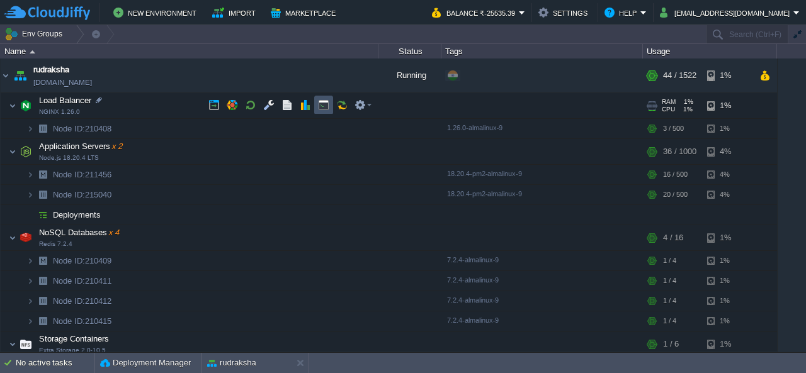
click at [329, 106] on td at bounding box center [323, 105] width 19 height 19
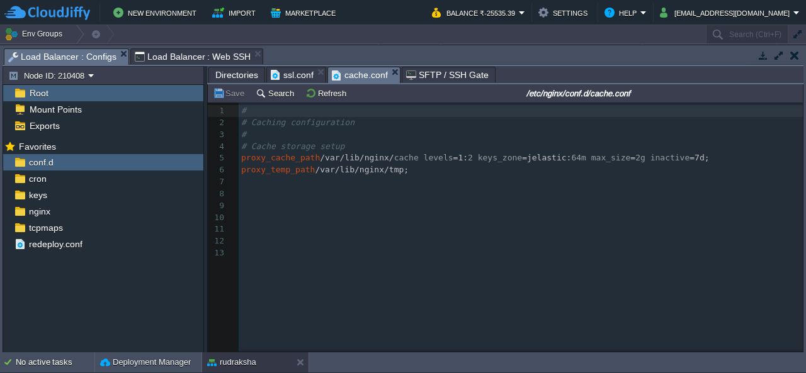
click at [77, 59] on span "Load Balancer : Configs" at bounding box center [62, 57] width 108 height 16
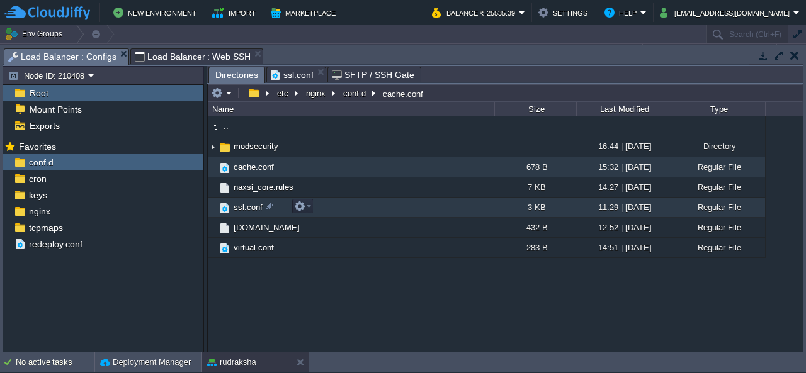
click at [247, 205] on span "ssl.conf" at bounding box center [248, 207] width 33 height 11
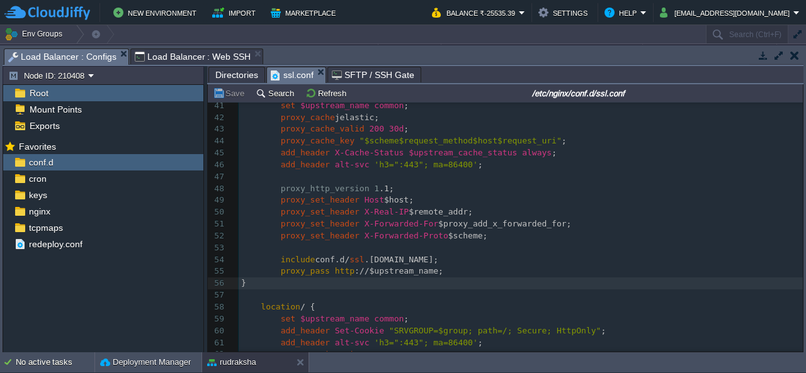
scroll to position [567, 0]
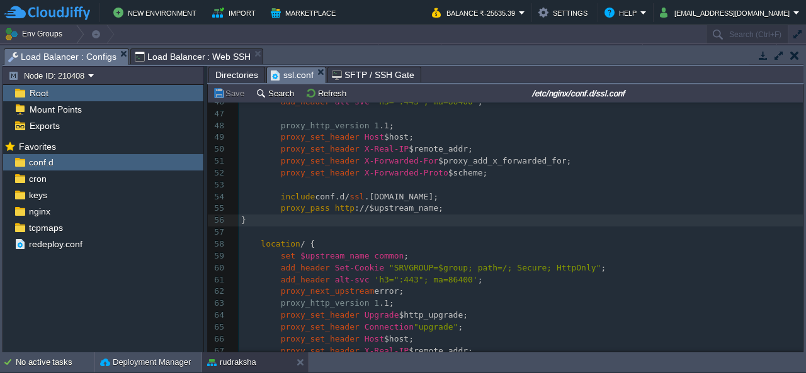
click at [799, 62] on td at bounding box center [795, 55] width 16 height 15
